Goal: Transaction & Acquisition: Purchase product/service

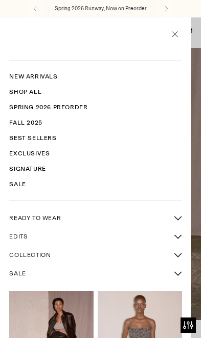
scroll to position [6, 0]
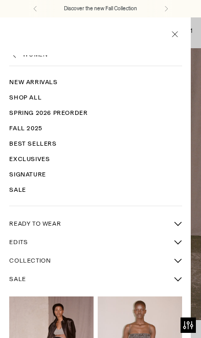
click at [34, 98] on link "Shop All" at bounding box center [95, 97] width 173 height 15
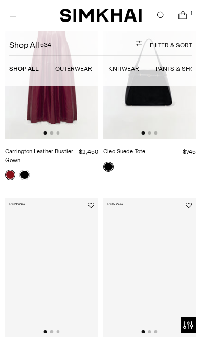
scroll to position [1498, 0]
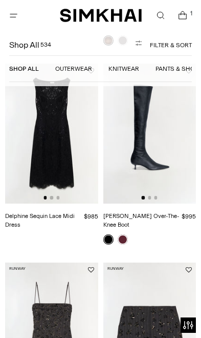
scroll to position [441, 0]
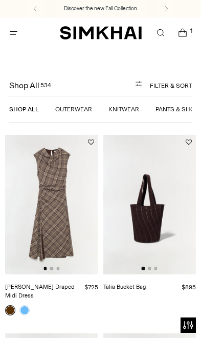
click at [67, 110] on link "Outerwear" at bounding box center [73, 109] width 37 height 7
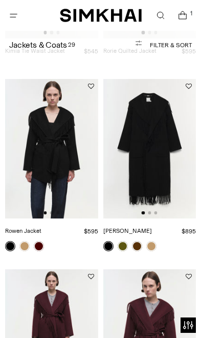
scroll to position [1745, 0]
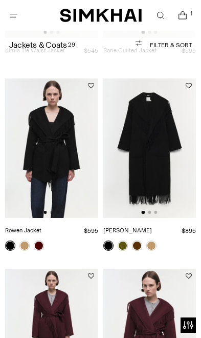
click at [71, 174] on img at bounding box center [51, 147] width 93 height 139
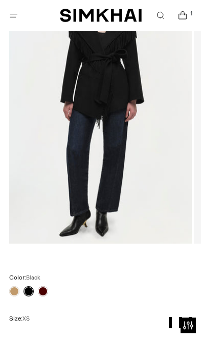
scroll to position [151, 0]
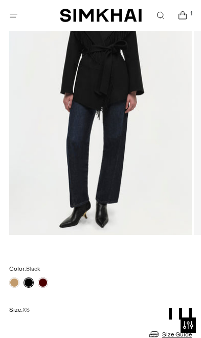
click at [44, 284] on link at bounding box center [43, 282] width 10 height 10
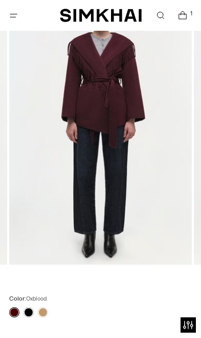
scroll to position [122, 0]
click at [27, 314] on link at bounding box center [29, 311] width 10 height 10
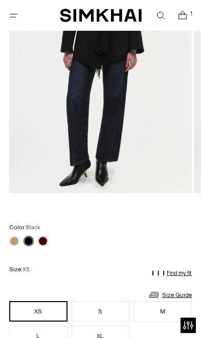
click at [109, 312] on button "S" at bounding box center [101, 311] width 58 height 20
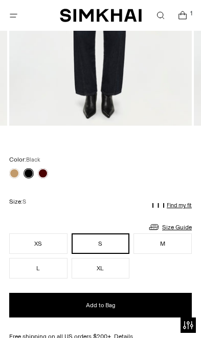
scroll to position [266, 0]
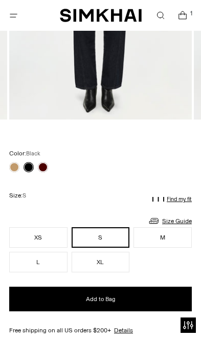
click at [149, 300] on button "Add to Bag" at bounding box center [100, 298] width 183 height 25
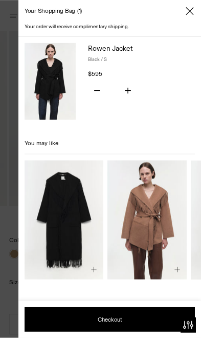
scroll to position [180, 0]
